Goal: Navigation & Orientation: Find specific page/section

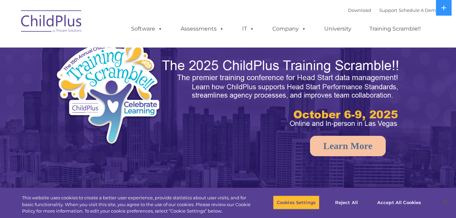
select select "MEDIUM"
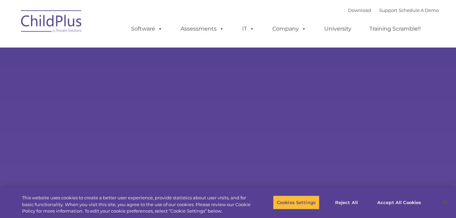
select select "MEDIUM"
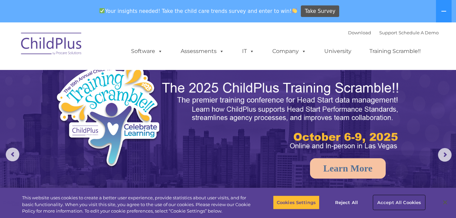
click at [391, 201] on button "Accept All Cookies" at bounding box center [398, 202] width 51 height 14
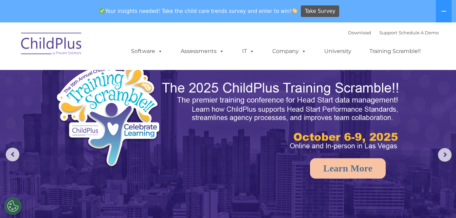
click at [70, 43] on img at bounding box center [52, 45] width 68 height 34
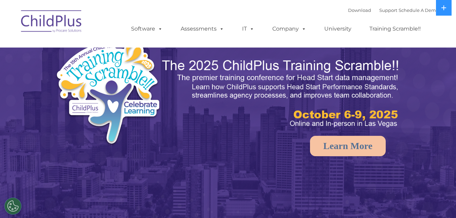
select select "MEDIUM"
click at [448, 11] on button at bounding box center [443, 8] width 16 height 16
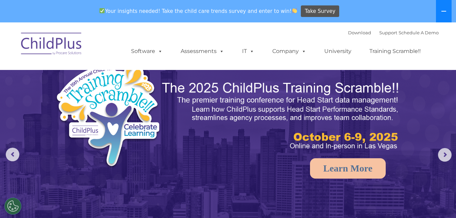
click at [448, 11] on button at bounding box center [443, 11] width 16 height 22
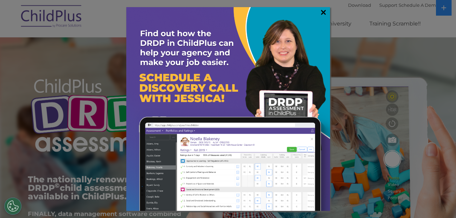
click at [325, 13] on link "×" at bounding box center [323, 12] width 8 height 7
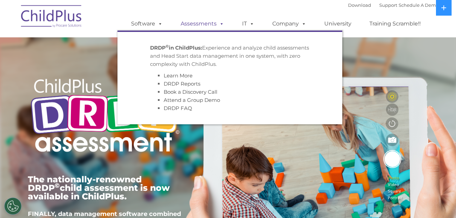
click at [219, 23] on span at bounding box center [219, 23] width 7 height 6
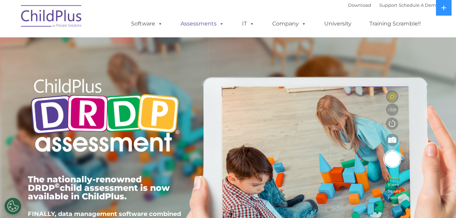
click at [219, 23] on span at bounding box center [219, 23] width 7 height 6
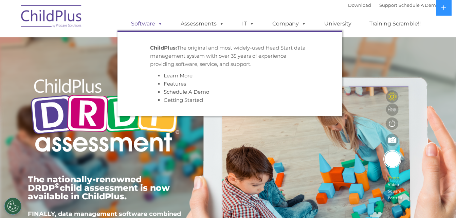
click at [158, 24] on span at bounding box center [158, 23] width 7 height 6
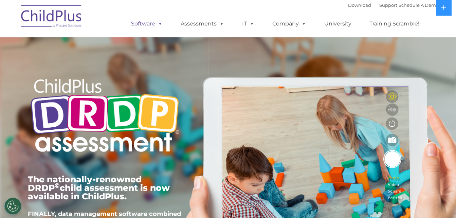
click at [158, 24] on span at bounding box center [158, 23] width 7 height 6
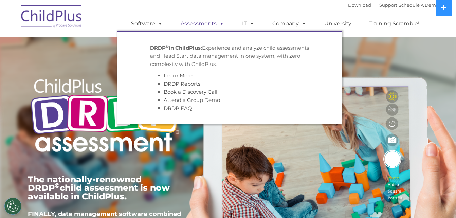
click at [208, 21] on link "Assessments" at bounding box center [202, 24] width 57 height 14
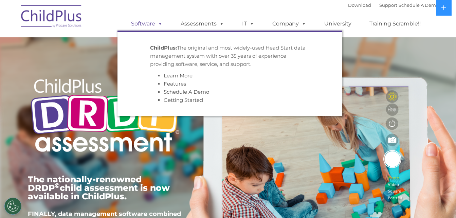
click at [143, 20] on link "Software" at bounding box center [146, 24] width 45 height 14
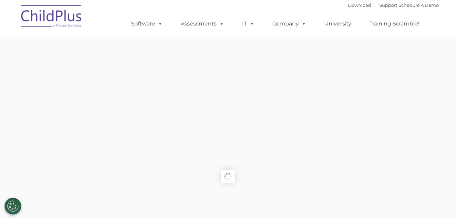
type input ""
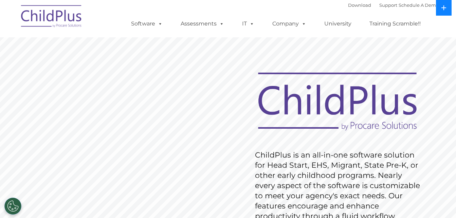
click at [442, 12] on button at bounding box center [443, 8] width 16 height 16
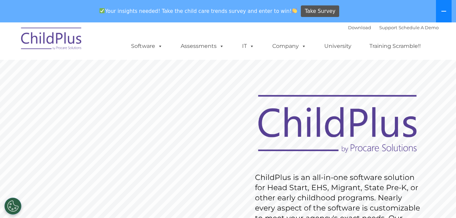
click at [442, 12] on icon at bounding box center [443, 10] width 5 height 5
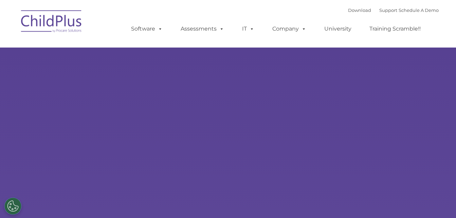
type input ""
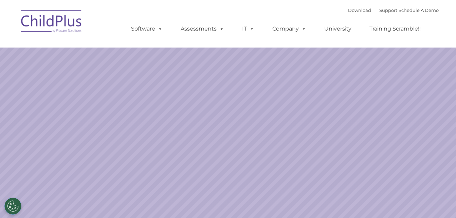
select select "MEDIUM"
